Goal: Information Seeking & Learning: Learn about a topic

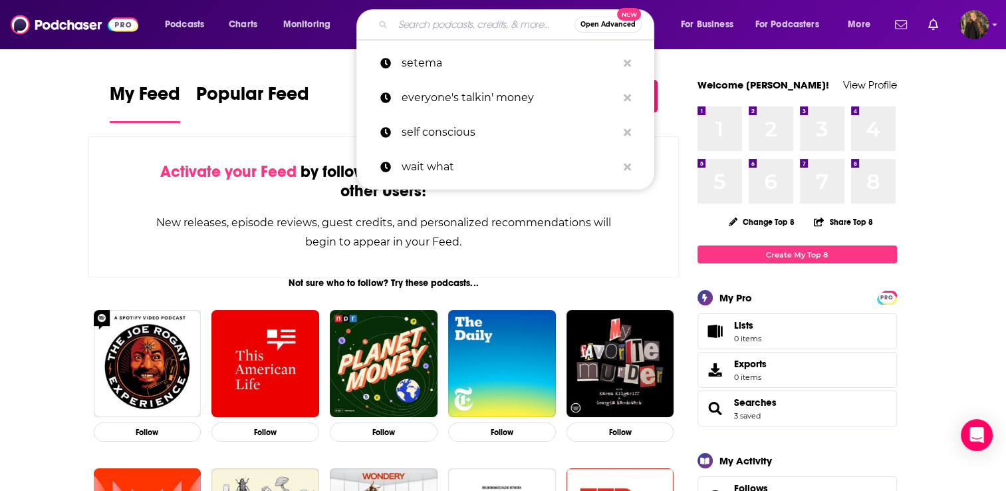
click at [505, 27] on input "Search podcasts, credits, & more..." at bounding box center [484, 24] width 182 height 21
paste input "Wings of Inspired Business"
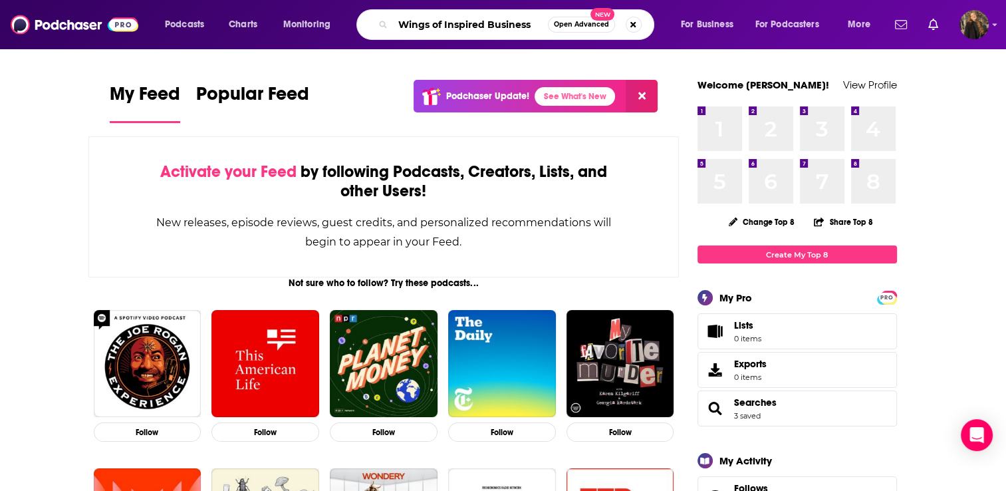
type input "Wings of Inspired Business"
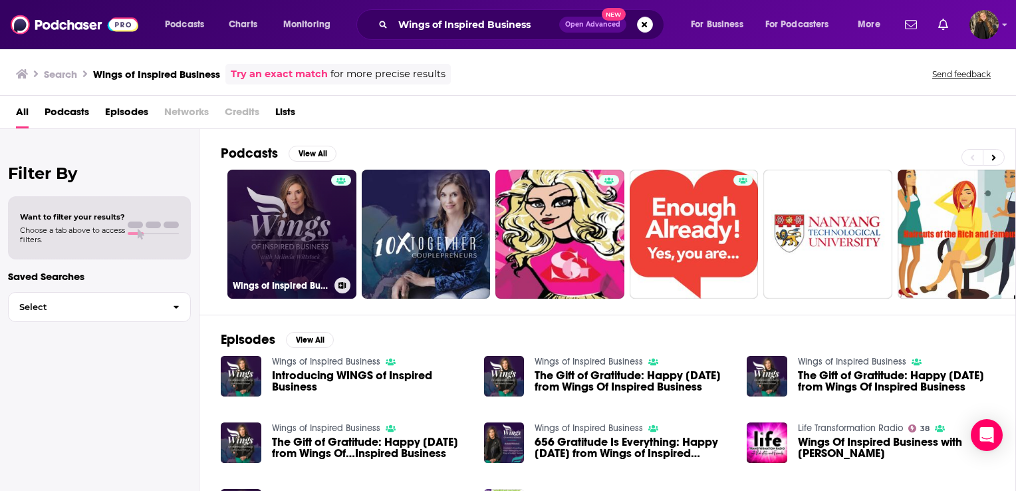
click at [277, 257] on link "Wings of Inspired Business" at bounding box center [291, 234] width 129 height 129
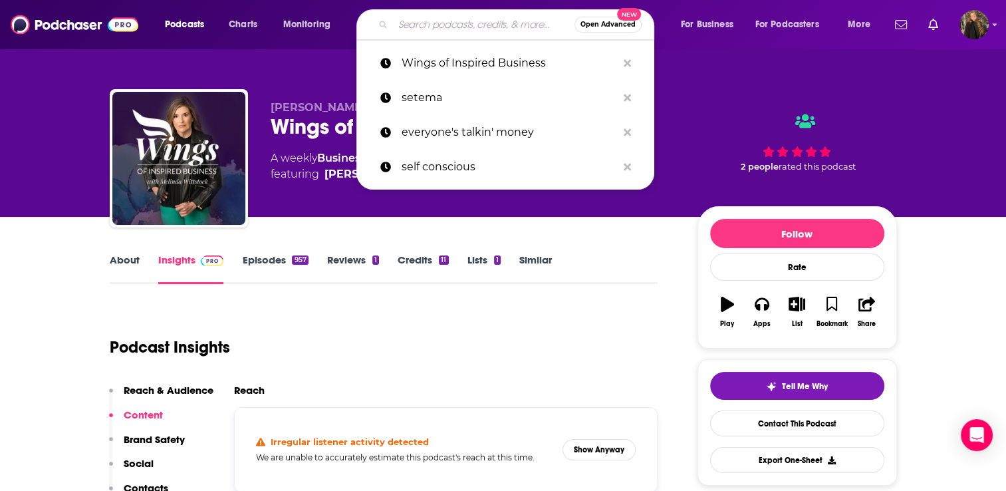
click at [495, 19] on input "Search podcasts, credits, & more..." at bounding box center [484, 24] width 182 height 21
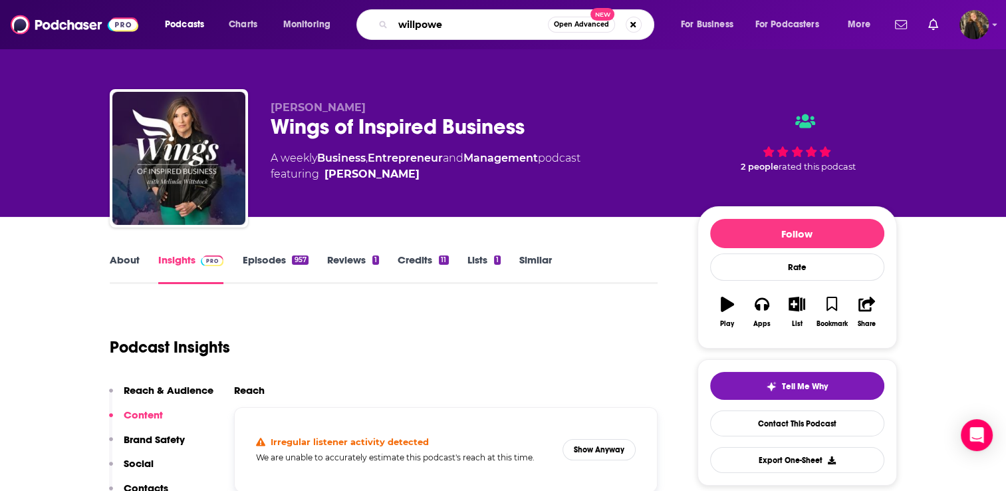
type input "willpower"
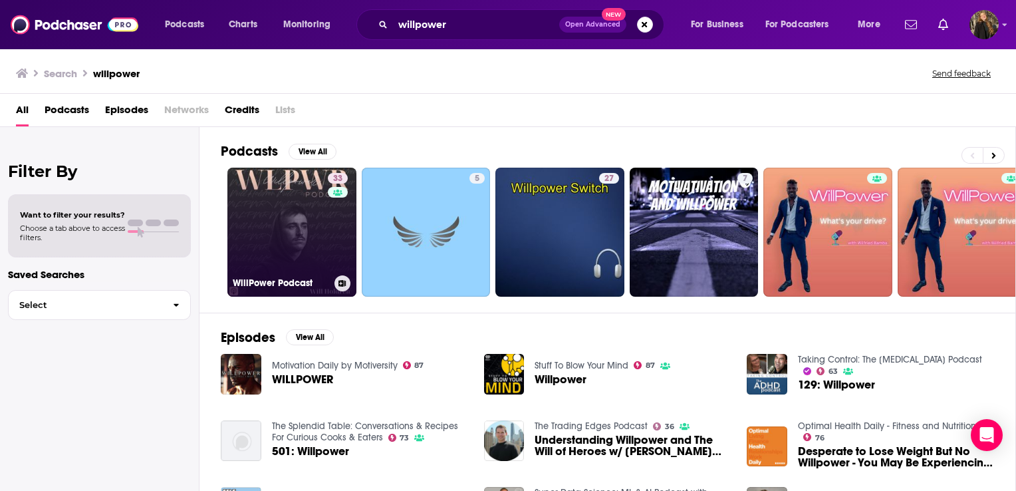
click at [316, 277] on h3 "WillPower Podcast" at bounding box center [281, 282] width 96 height 11
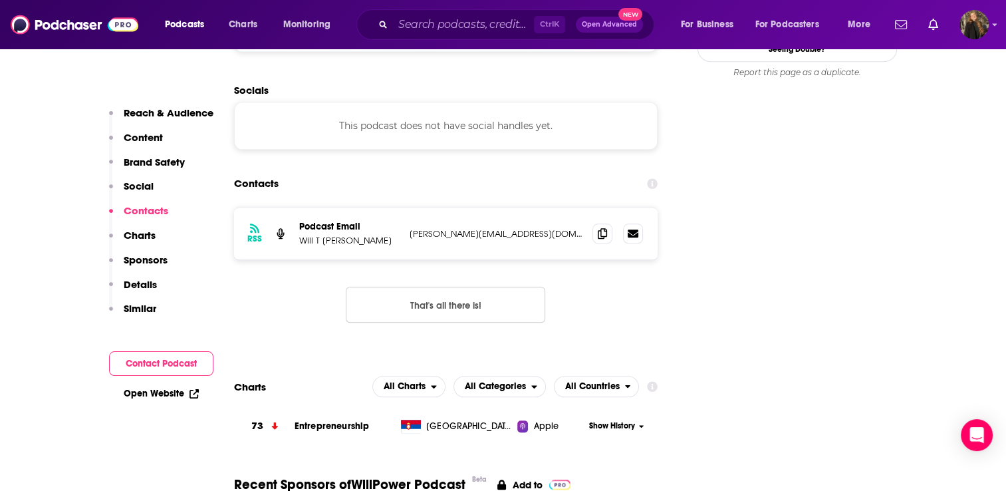
scroll to position [1246, 0]
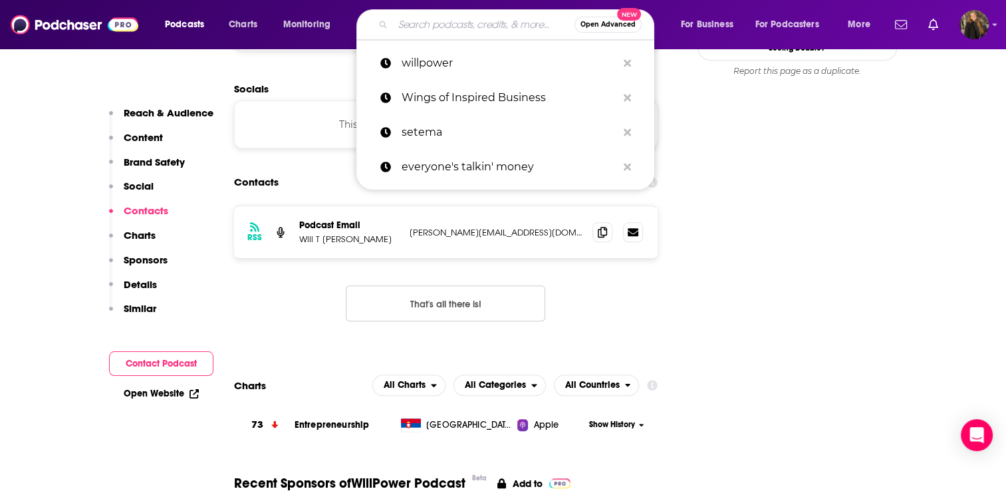
click at [415, 26] on input "Search podcasts, credits, & more..." at bounding box center [484, 24] width 182 height 21
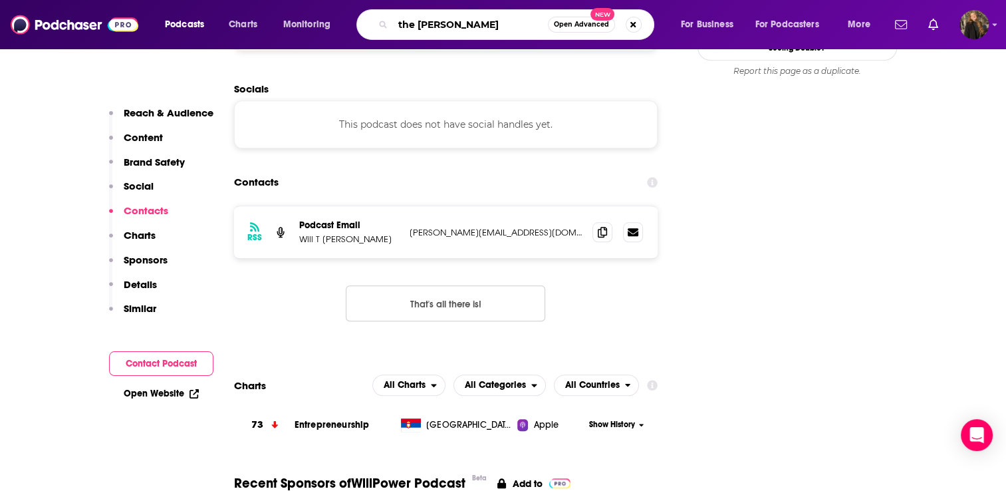
type input "the [PERSON_NAME]"
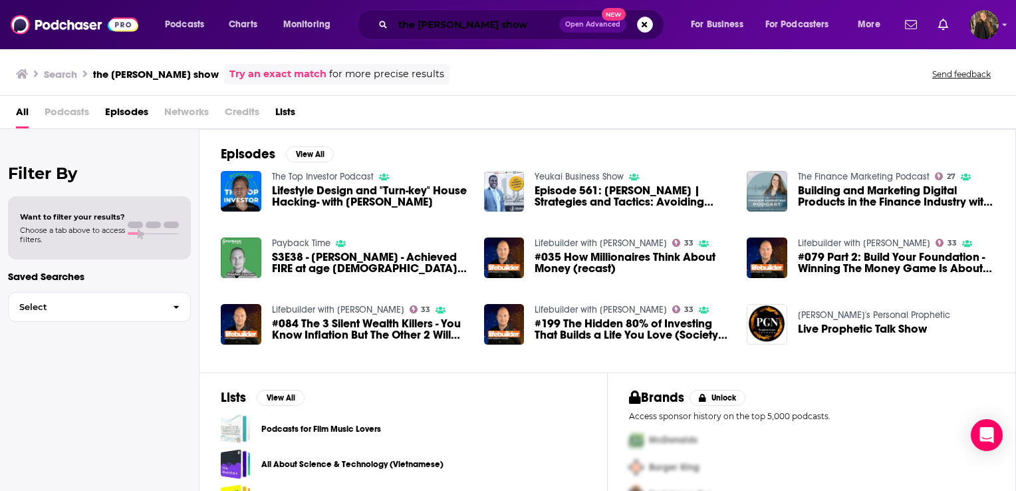
click at [509, 24] on input "the [PERSON_NAME] show" at bounding box center [476, 24] width 166 height 21
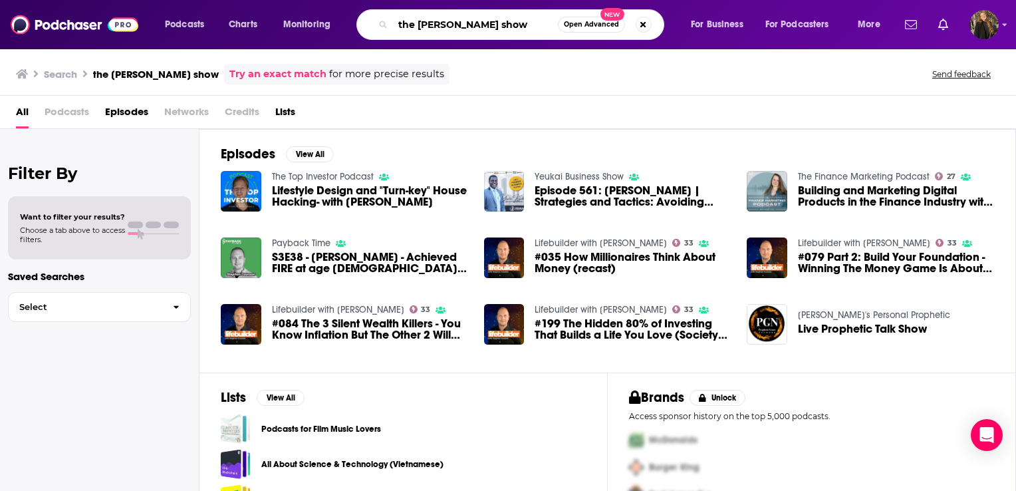
click at [509, 24] on input "the [PERSON_NAME] show" at bounding box center [475, 24] width 165 height 21
type input "the [PERSON_NAME]"
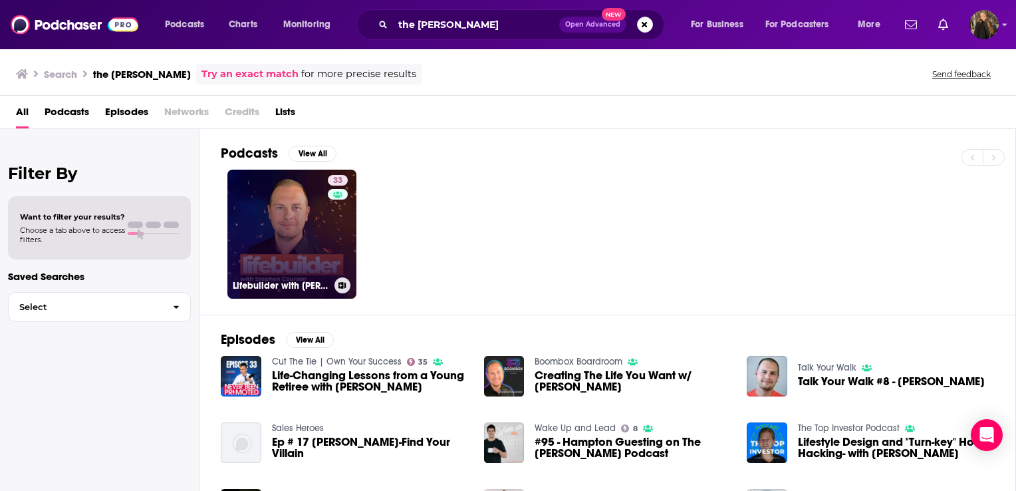
click at [289, 219] on link "33 Lifebuilder with [PERSON_NAME]" at bounding box center [291, 234] width 129 height 129
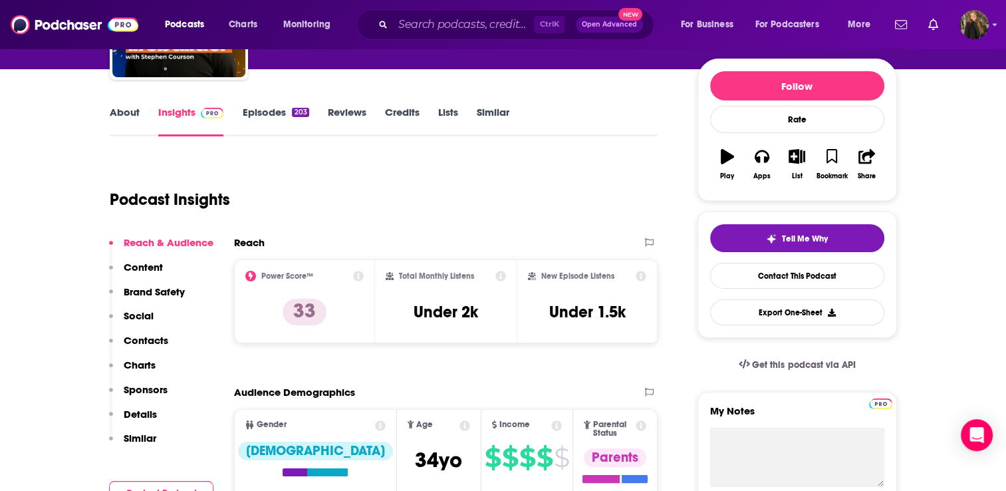
scroll to position [125, 0]
